Goal: Task Accomplishment & Management: Manage account settings

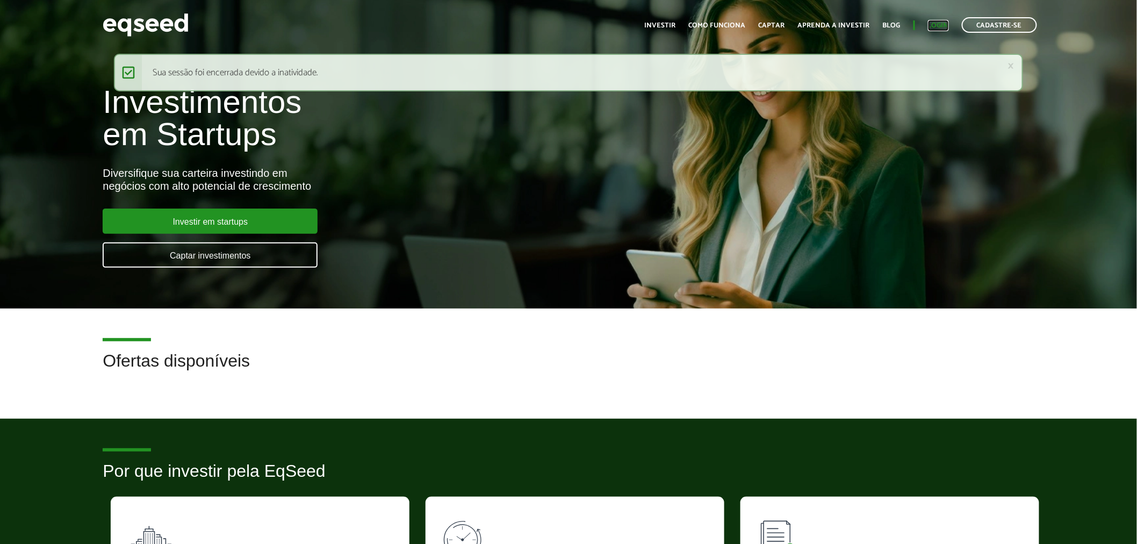
click at [933, 25] on link "Login" at bounding box center [938, 25] width 21 height 7
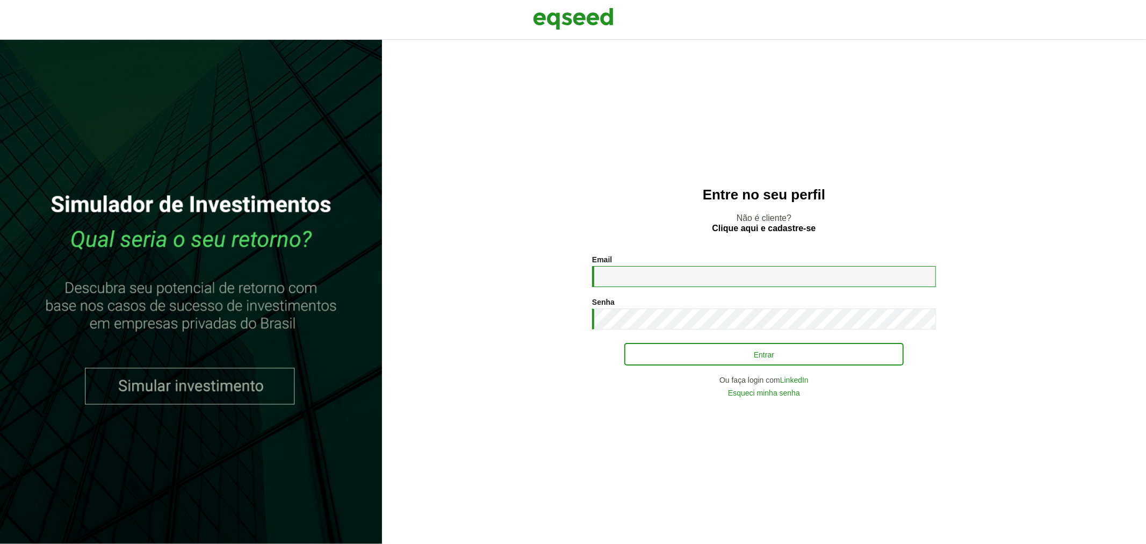
type input "**********"
click at [716, 352] on button "Entrar" at bounding box center [763, 354] width 279 height 20
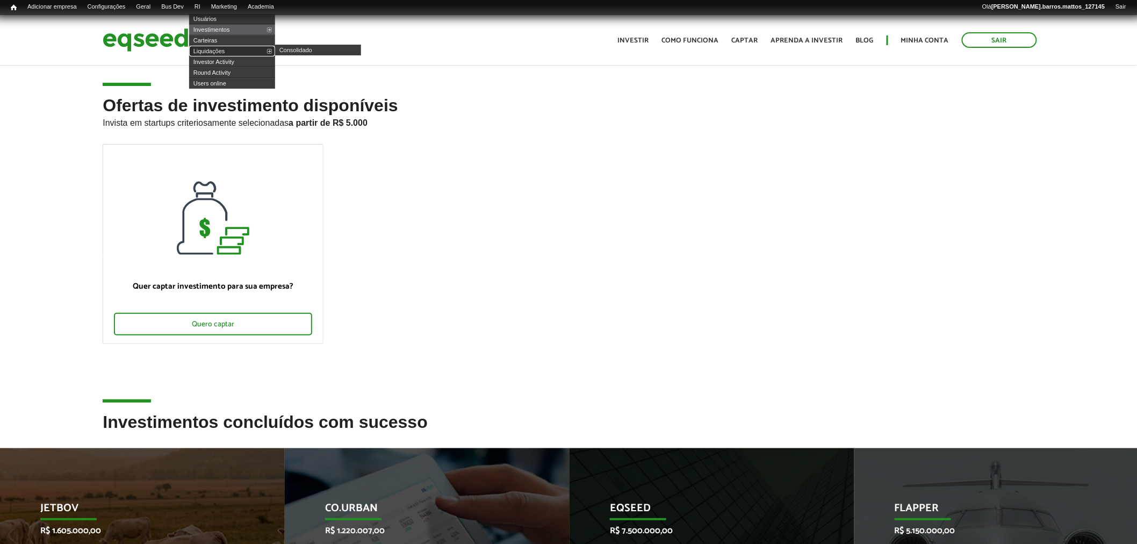
click at [214, 47] on link "Liquidações" at bounding box center [232, 51] width 86 height 11
